Goal: Find specific page/section: Find specific page/section

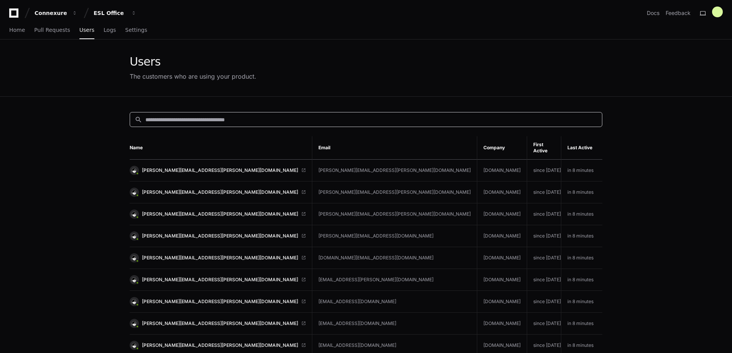
click at [313, 118] on input at bounding box center [371, 120] width 452 height 8
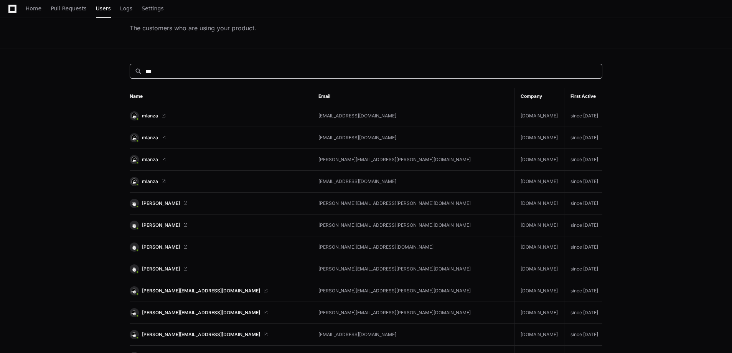
scroll to position [48, 0]
type input "*"
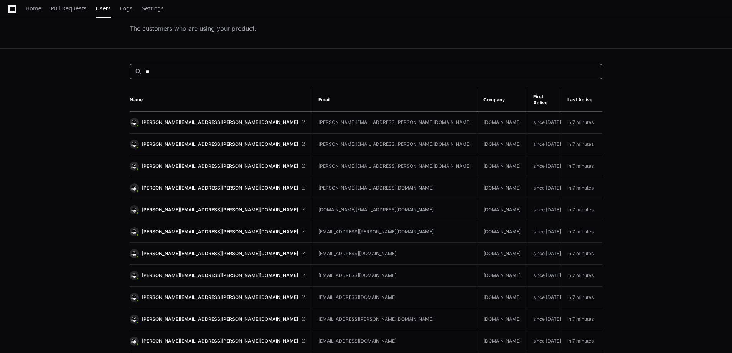
type input "*"
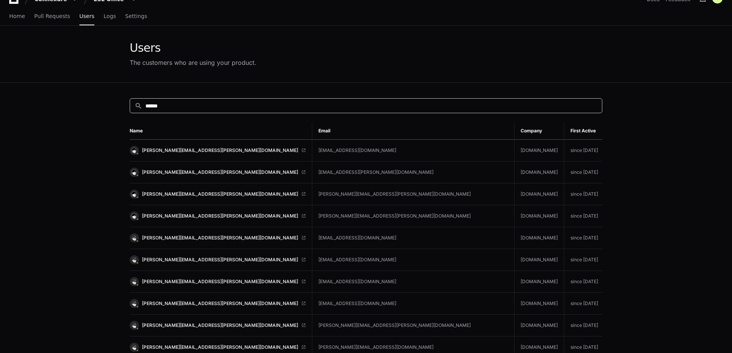
scroll to position [0, 0]
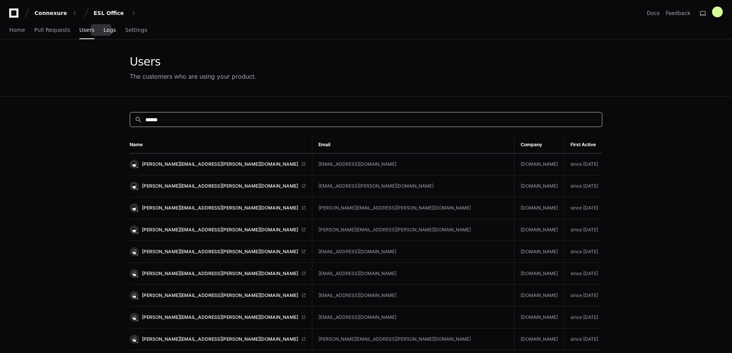
type input "******"
click at [104, 32] on span "Logs" at bounding box center [110, 30] width 12 height 5
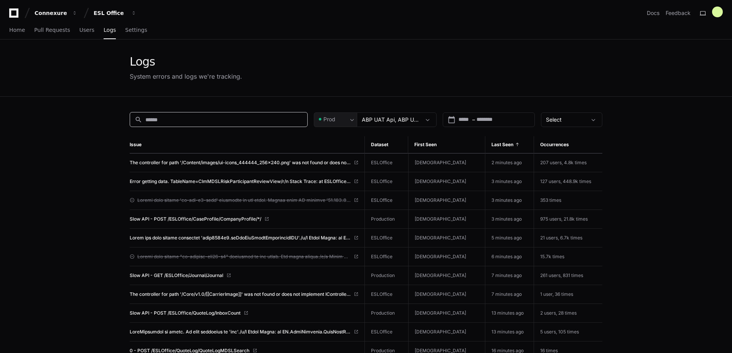
click at [212, 119] on input at bounding box center [223, 120] width 157 height 8
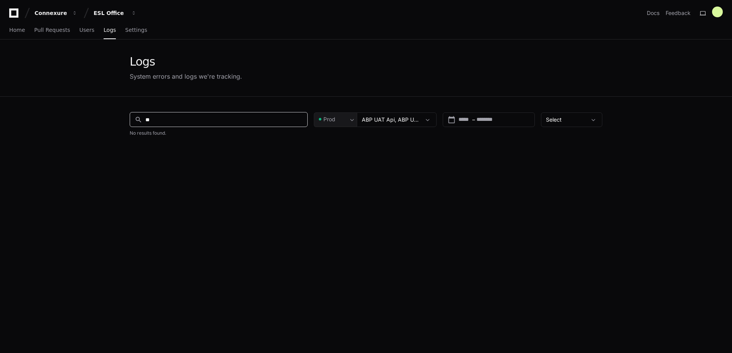
type input "*"
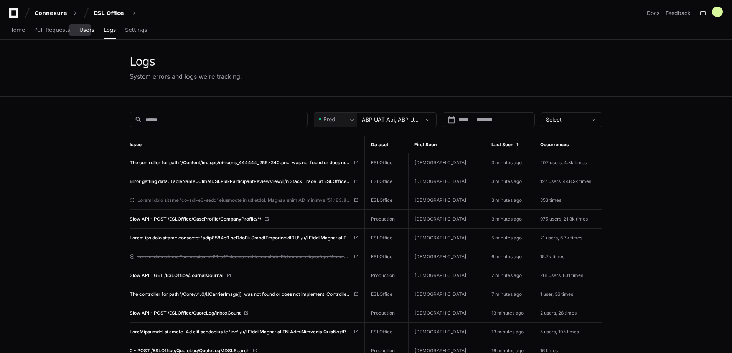
click at [82, 28] on span "Users" at bounding box center [86, 30] width 15 height 5
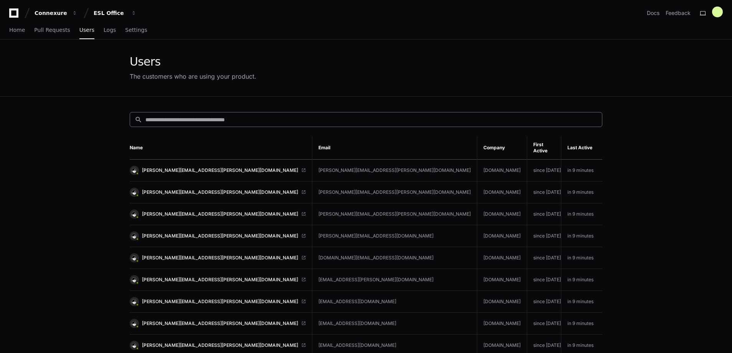
click at [176, 114] on div "search" at bounding box center [366, 119] width 472 height 15
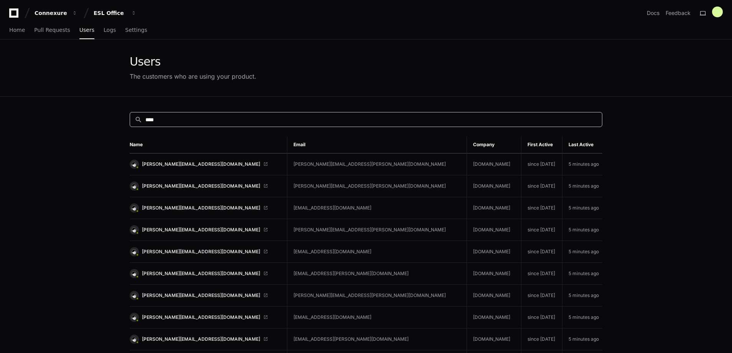
type input "****"
